Goal: Find specific page/section

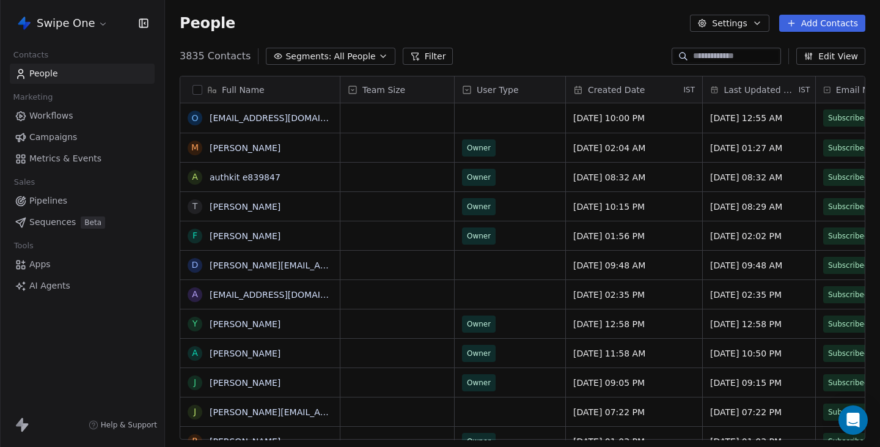
scroll to position [393, 715]
click at [104, 31] on html "Swipe One Contacts People Marketing Workflows Campaigns Metrics & Events Sales …" at bounding box center [440, 223] width 880 height 447
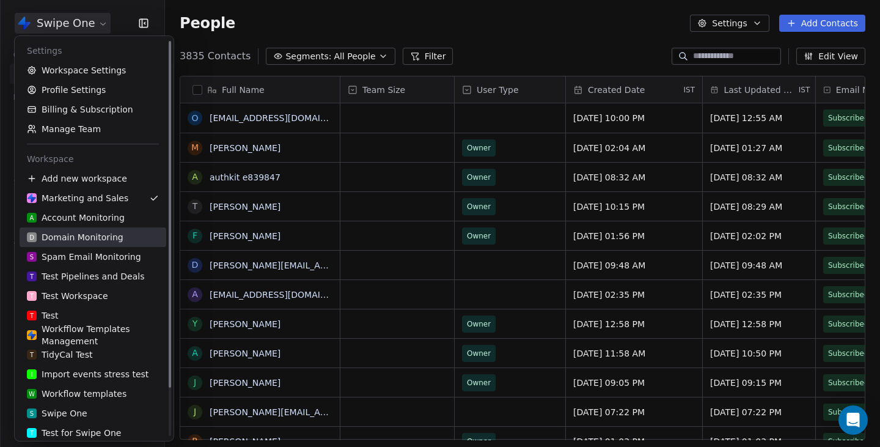
click at [119, 244] on link "D Domain Monitoring" at bounding box center [93, 237] width 147 height 20
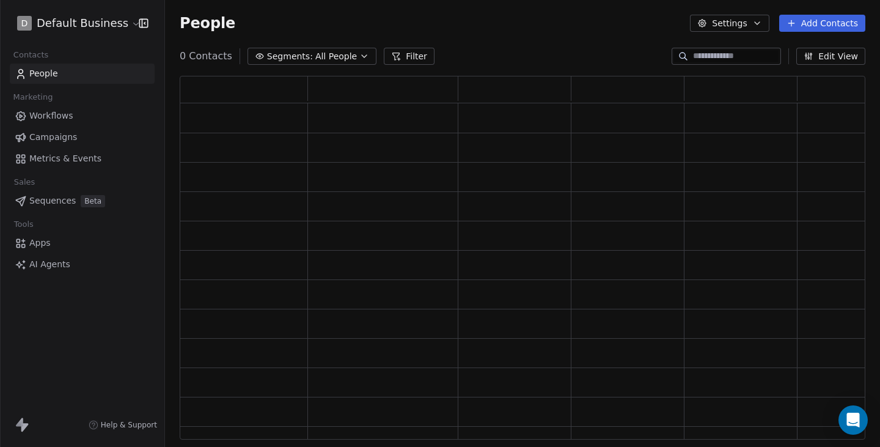
scroll to position [364, 686]
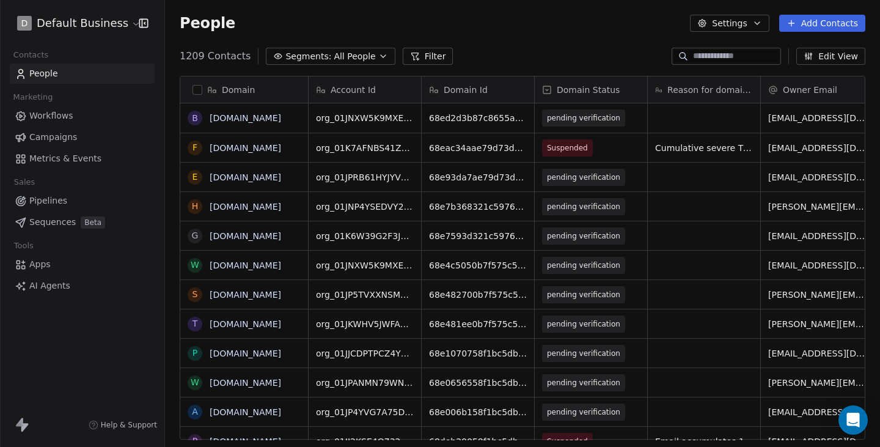
click at [702, 59] on input at bounding box center [736, 56] width 86 height 12
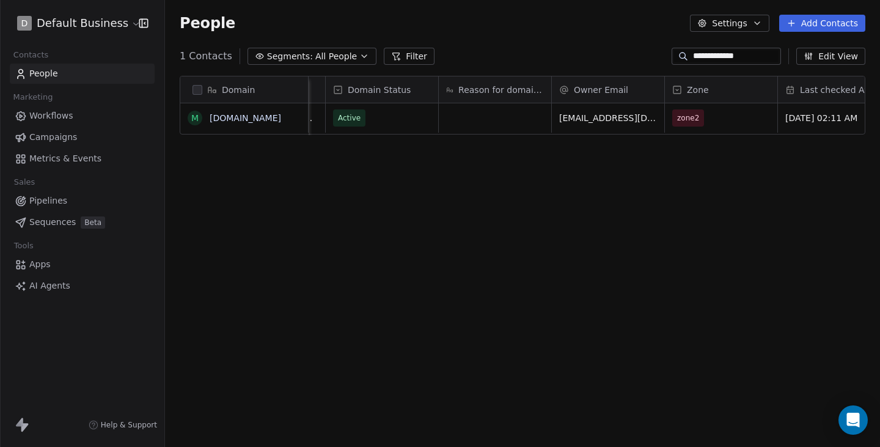
scroll to position [0, 0]
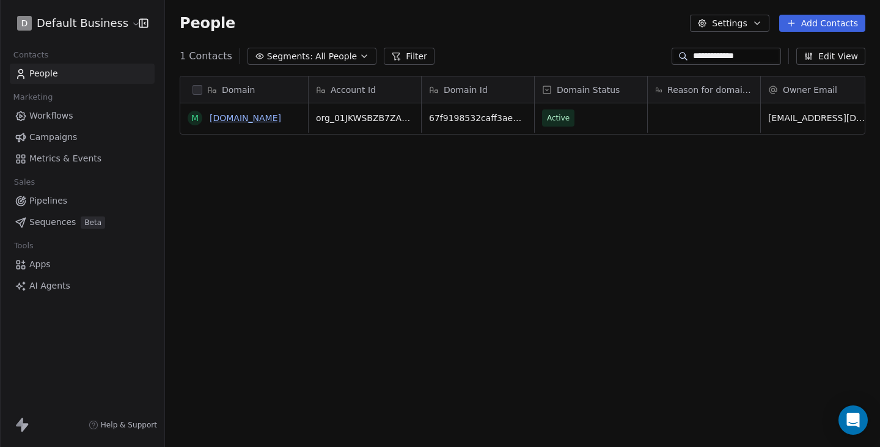
type input "**********"
click at [256, 116] on link "[DOMAIN_NAME]" at bounding box center [246, 118] width 72 height 10
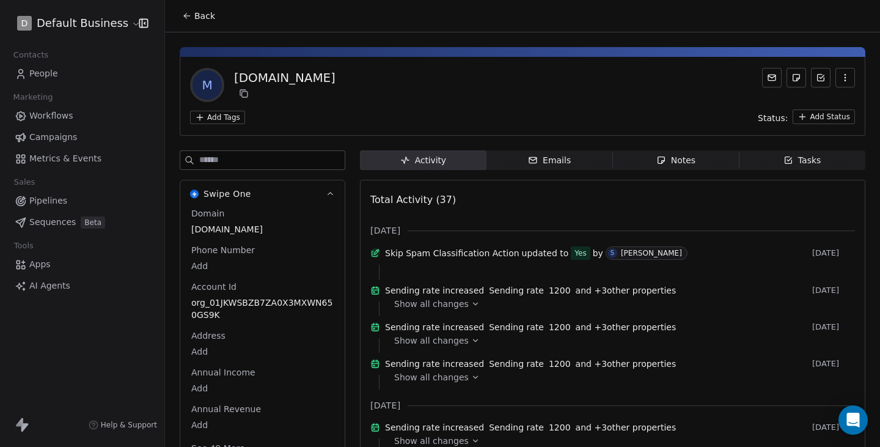
click at [199, 19] on span "Back" at bounding box center [204, 16] width 21 height 12
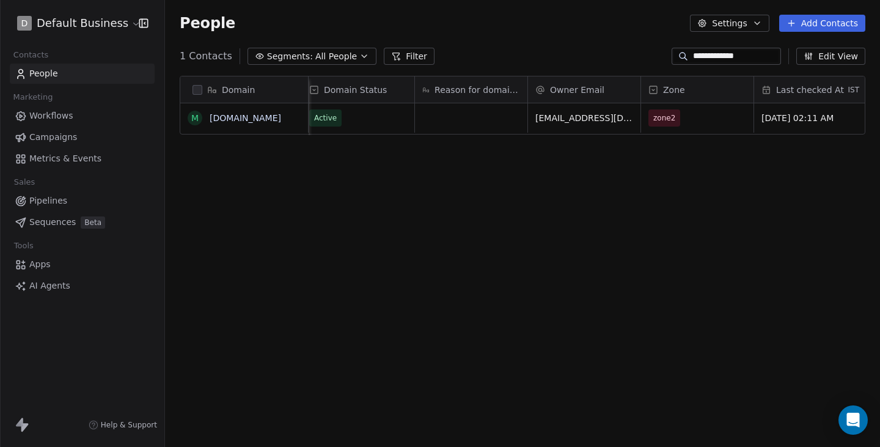
scroll to position [0, 336]
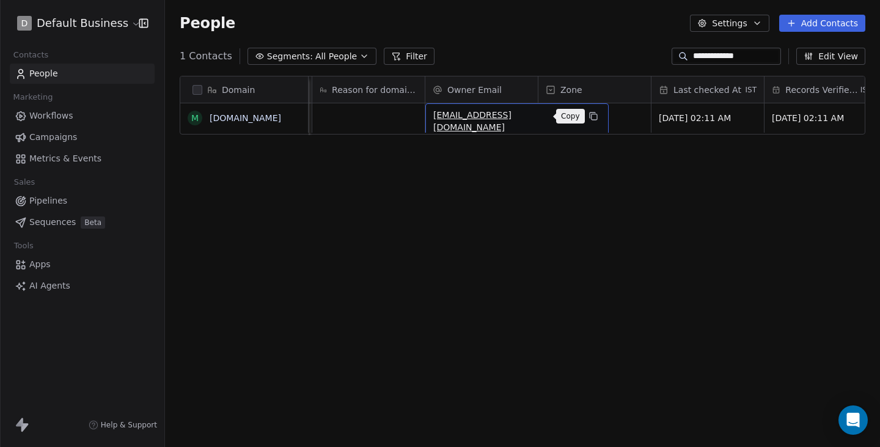
click at [586, 114] on button "grid" at bounding box center [593, 116] width 15 height 15
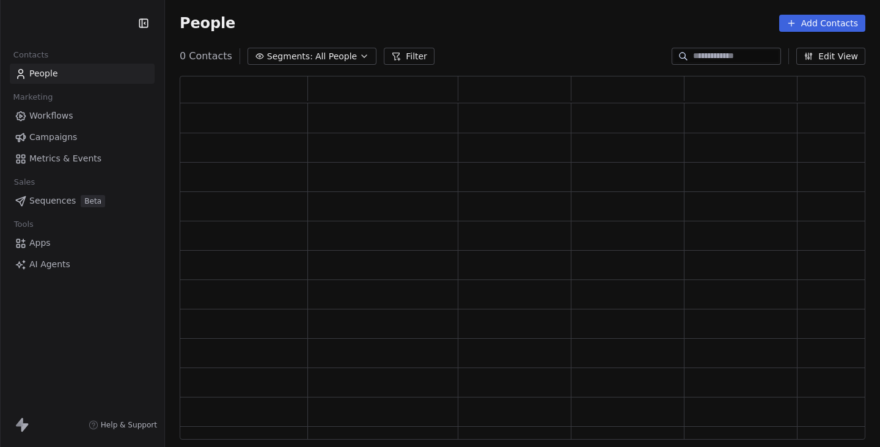
scroll to position [364, 686]
